Goal: Contribute content: Contribute content

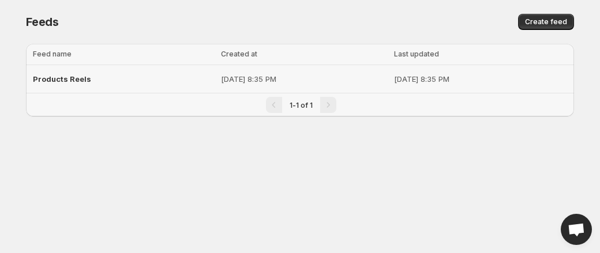
click at [84, 81] on span "Products Reels" at bounding box center [62, 78] width 58 height 9
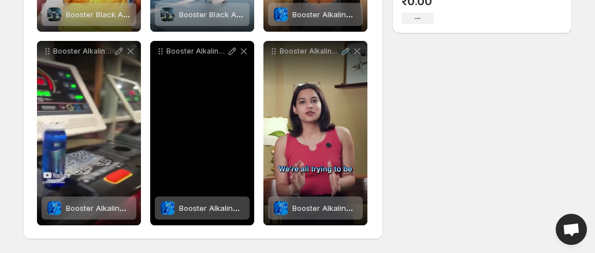
scroll to position [101, 0]
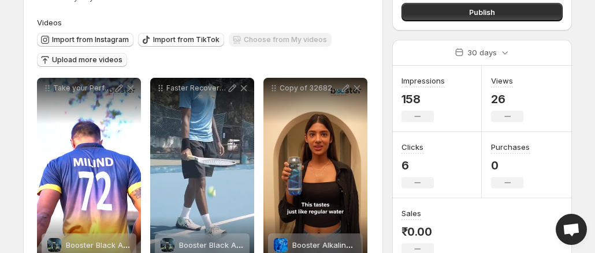
click at [77, 63] on span "Upload more videos" at bounding box center [87, 59] width 70 height 9
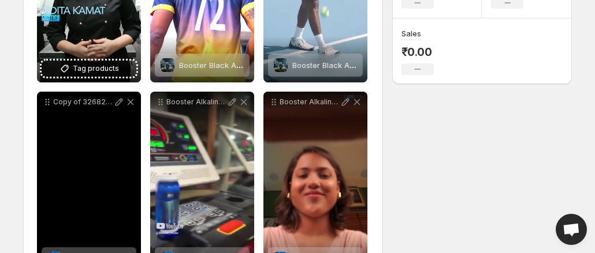
scroll to position [216, 0]
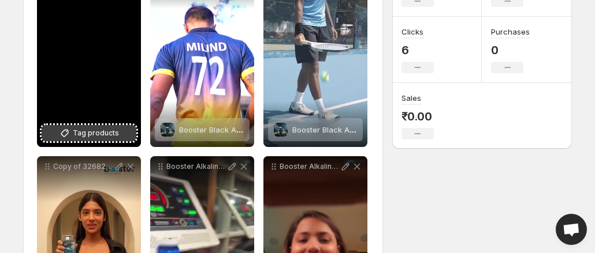
click at [98, 129] on span "Tag products" at bounding box center [96, 134] width 46 height 12
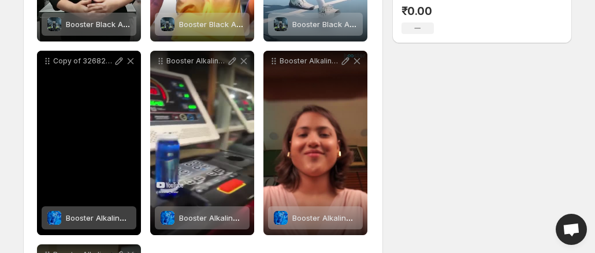
scroll to position [332, 0]
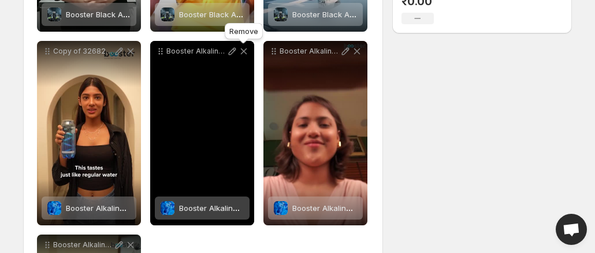
click at [242, 53] on icon at bounding box center [244, 51] width 6 height 6
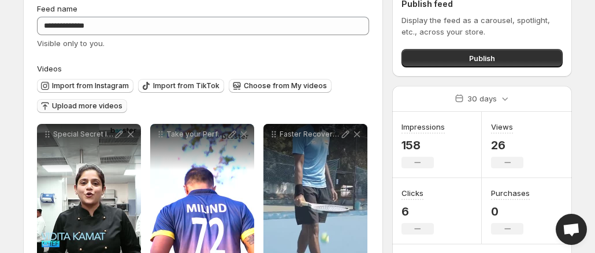
scroll to position [0, 0]
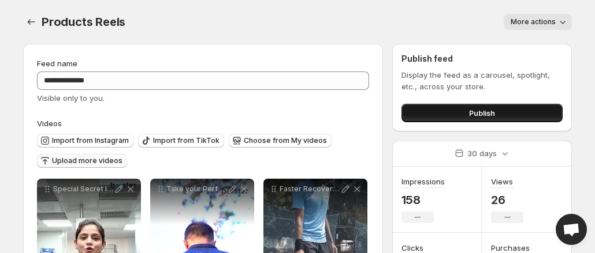
click at [488, 109] on span "Publish" at bounding box center [482, 113] width 26 height 12
click at [496, 113] on button "Publish" at bounding box center [481, 113] width 161 height 18
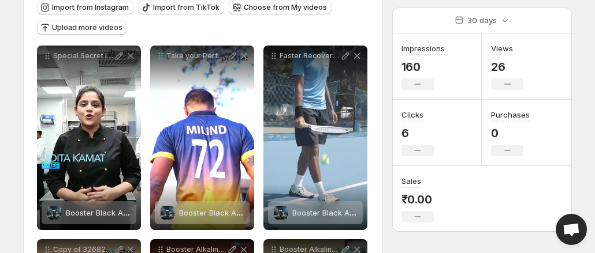
scroll to position [58, 0]
